Goal: Task Accomplishment & Management: Manage account settings

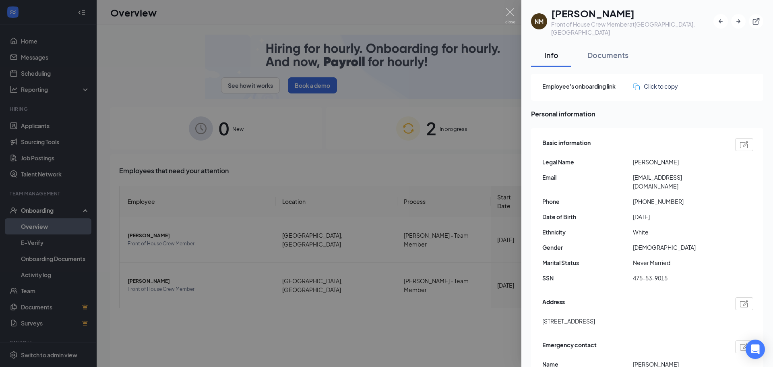
click at [31, 128] on div at bounding box center [386, 183] width 773 height 367
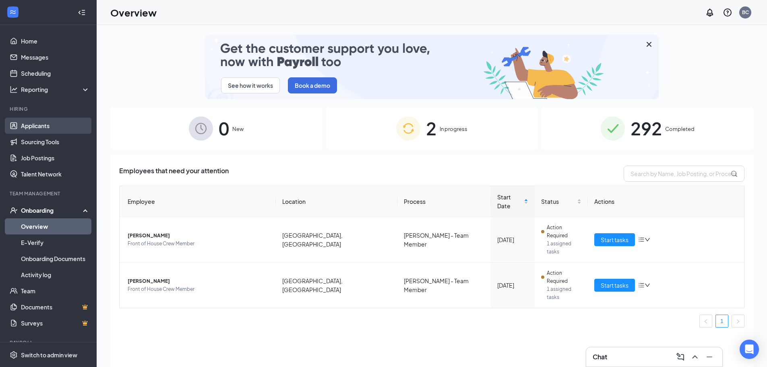
click at [32, 127] on link "Applicants" at bounding box center [55, 126] width 69 height 16
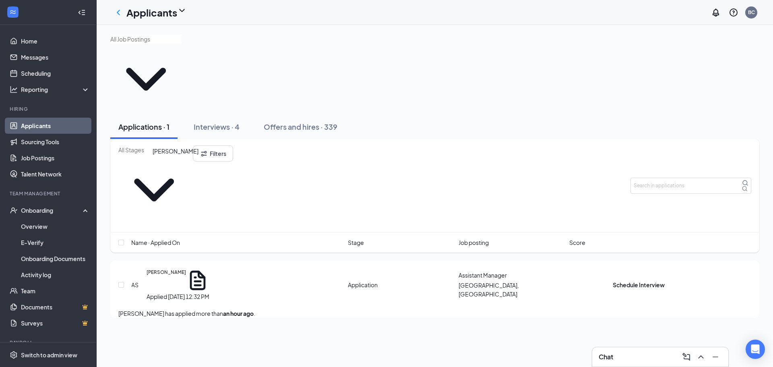
click at [172, 269] on h5 "[PERSON_NAME]" at bounding box center [166, 280] width 39 height 23
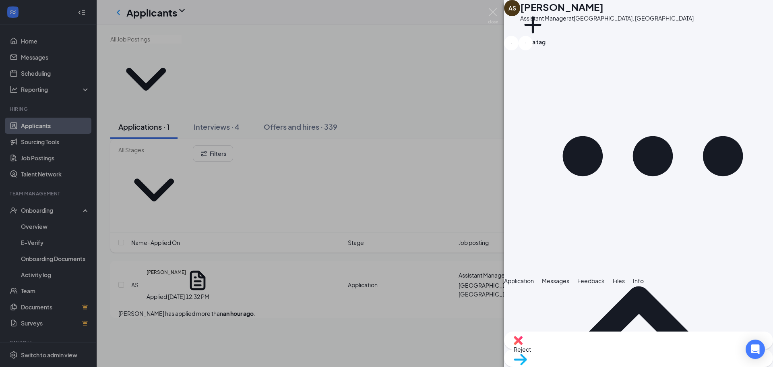
scroll to position [107, 0]
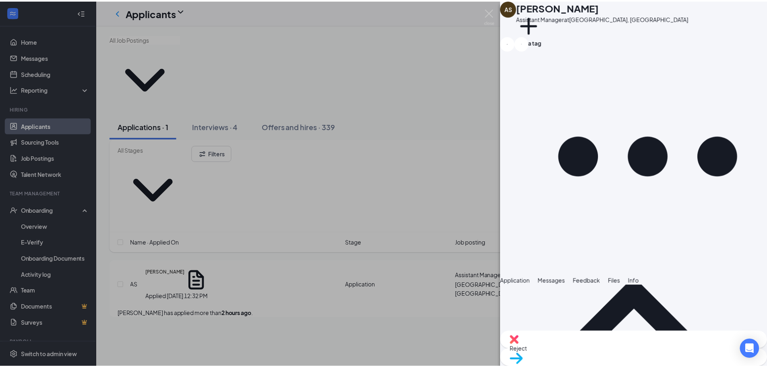
scroll to position [104, 0]
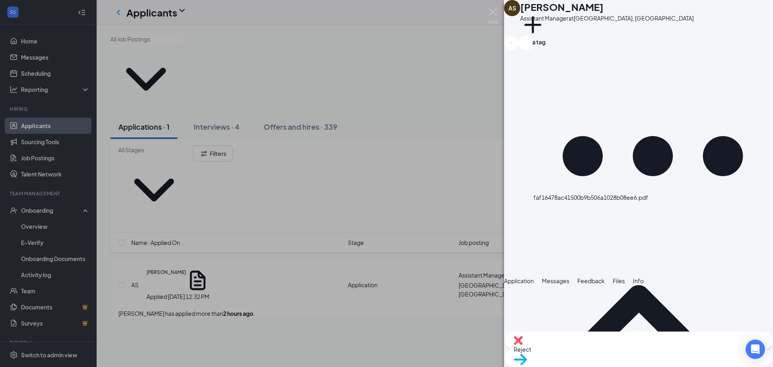
click at [365, 43] on div "AS [PERSON_NAME] Assistant Manager at [GEOGRAPHIC_DATA], [GEOGRAPHIC_DATA] Add …" at bounding box center [386, 183] width 773 height 367
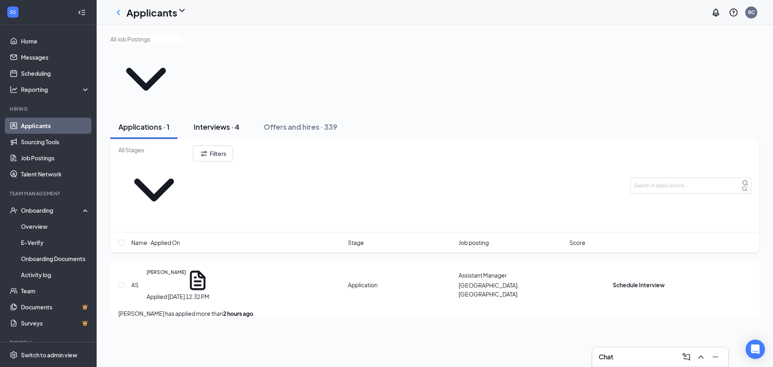
click at [211, 122] on div "Interviews · 4" at bounding box center [217, 127] width 46 height 10
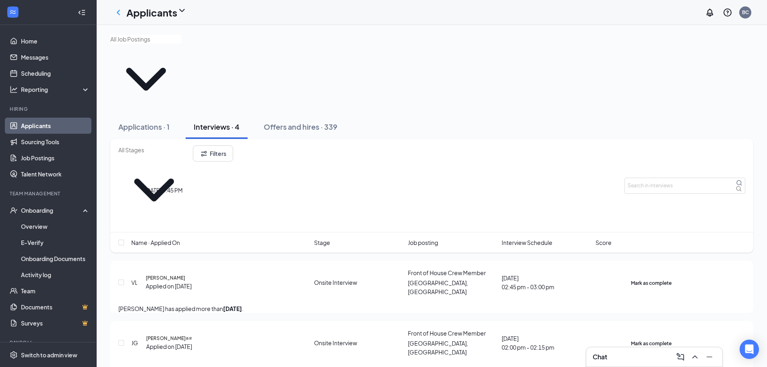
scroll to position [35, 0]
